Goal: Task Accomplishment & Management: Use online tool/utility

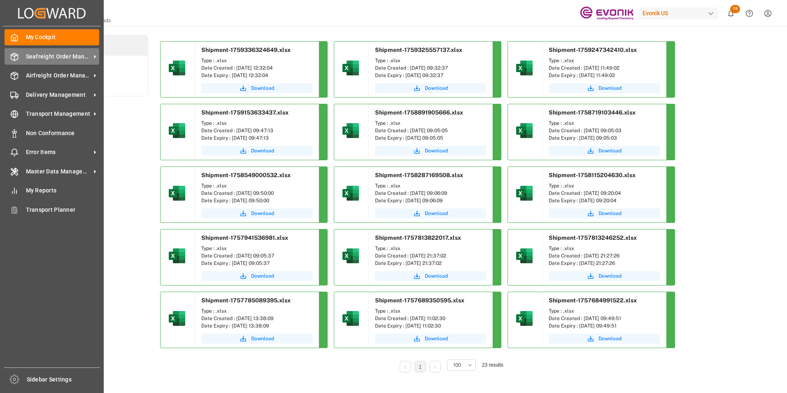
click at [38, 52] on span "Seafreight Order Management" at bounding box center [58, 56] width 65 height 9
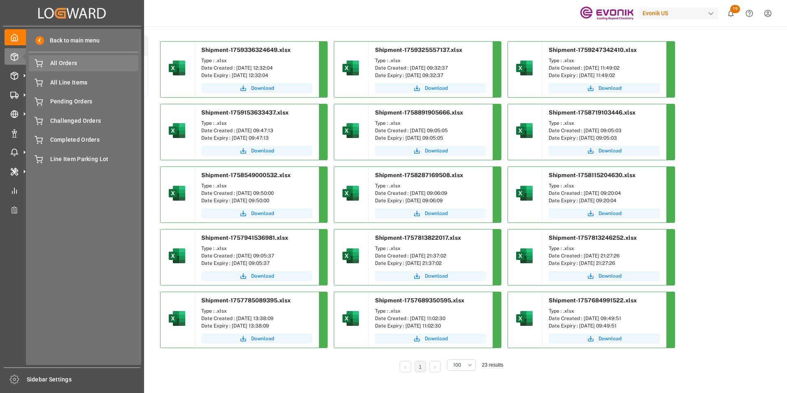
click at [57, 58] on div "All Orders All Orders" at bounding box center [84, 63] width 110 height 16
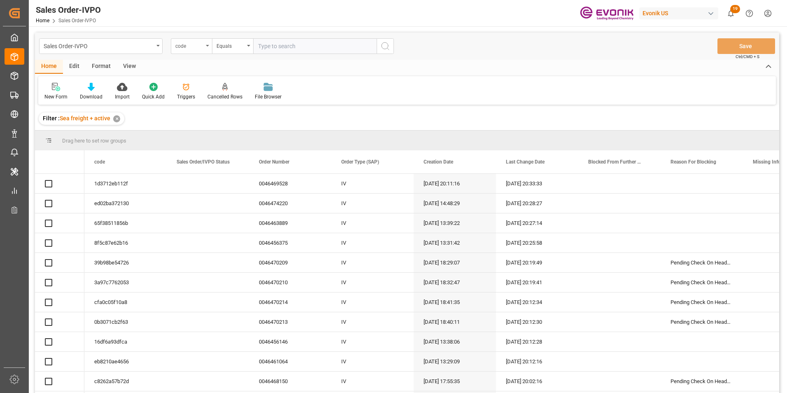
click at [208, 46] on icon "open menu" at bounding box center [207, 46] width 3 height 2
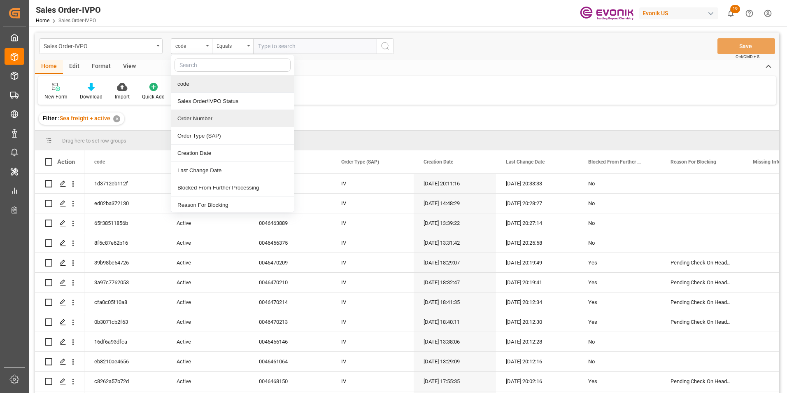
click at [194, 119] on div "Order Number" at bounding box center [232, 118] width 123 height 17
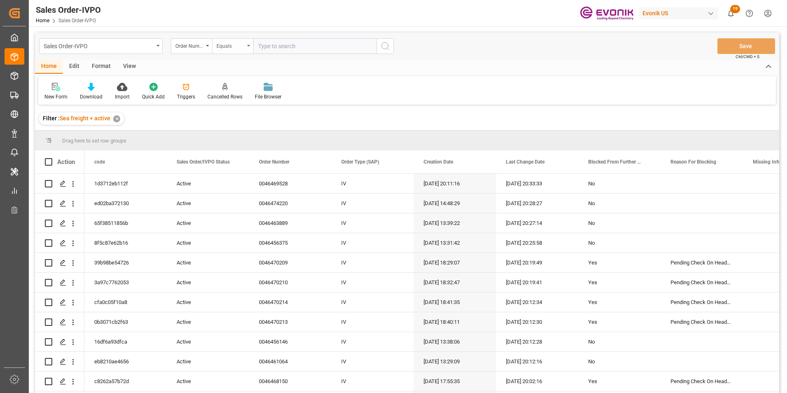
click at [249, 43] on div "Equals" at bounding box center [232, 46] width 41 height 16
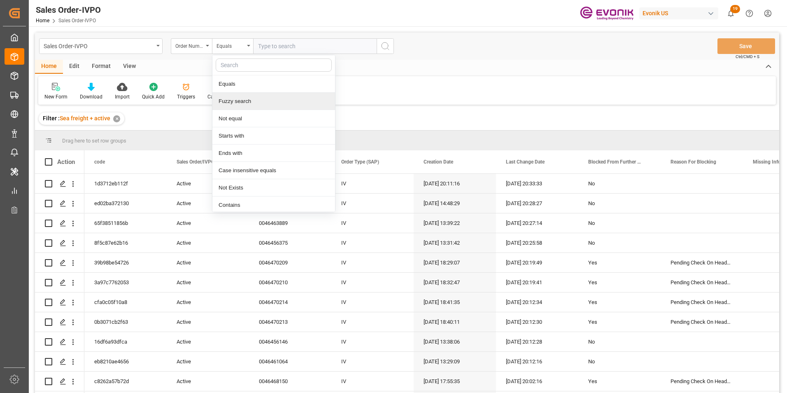
click at [237, 104] on div "Fuzzy search" at bounding box center [274, 101] width 123 height 17
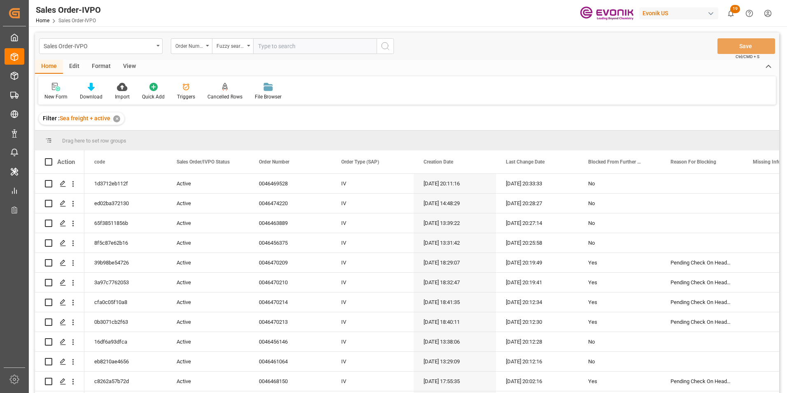
click at [286, 42] on input "text" at bounding box center [315, 46] width 124 height 16
paste input "2007188728"
type input "2007188728"
click at [391, 40] on button "search button" at bounding box center [385, 46] width 17 height 16
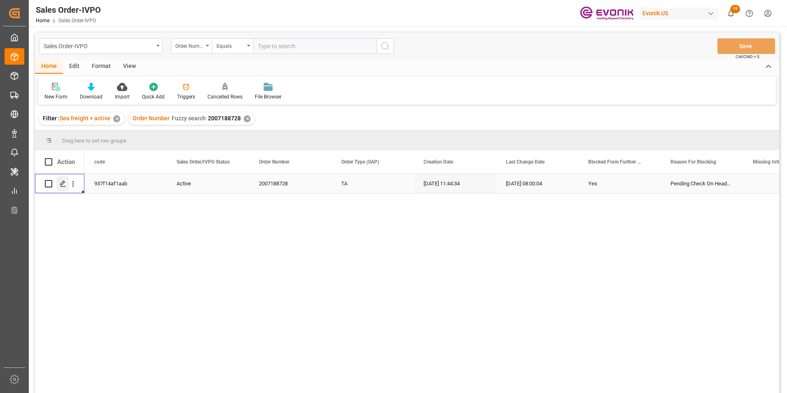
click at [61, 182] on icon "Press SPACE to select this row." at bounding box center [63, 183] width 7 height 7
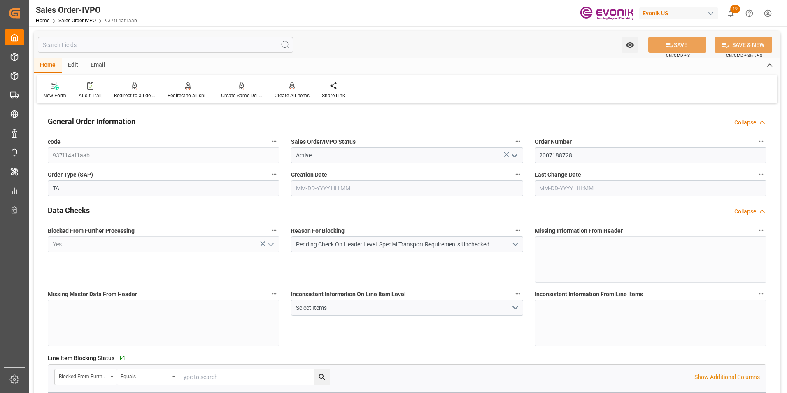
type input "PHMNN"
type input "0"
type input "1"
type input "2"
type input "1"
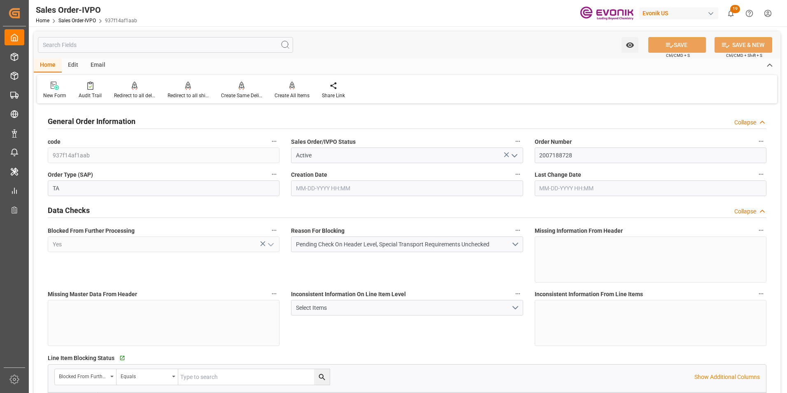
type input "18960"
type input "27.0742"
type input "17000"
type input "30"
type input "[DATE] 11:44"
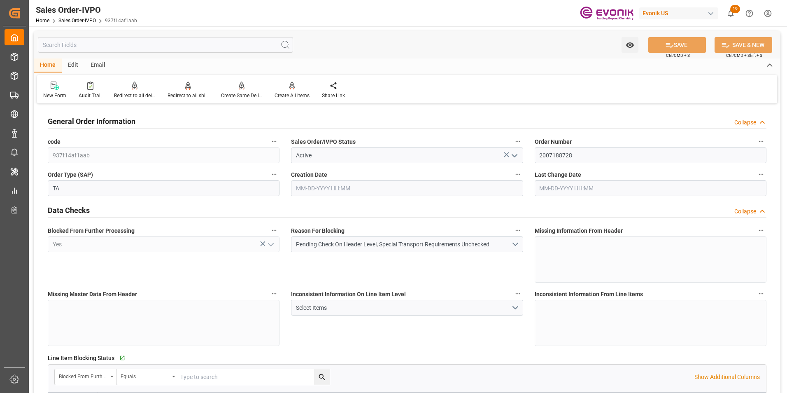
type input "[DATE] 08:00"
